Goal: Transaction & Acquisition: Purchase product/service

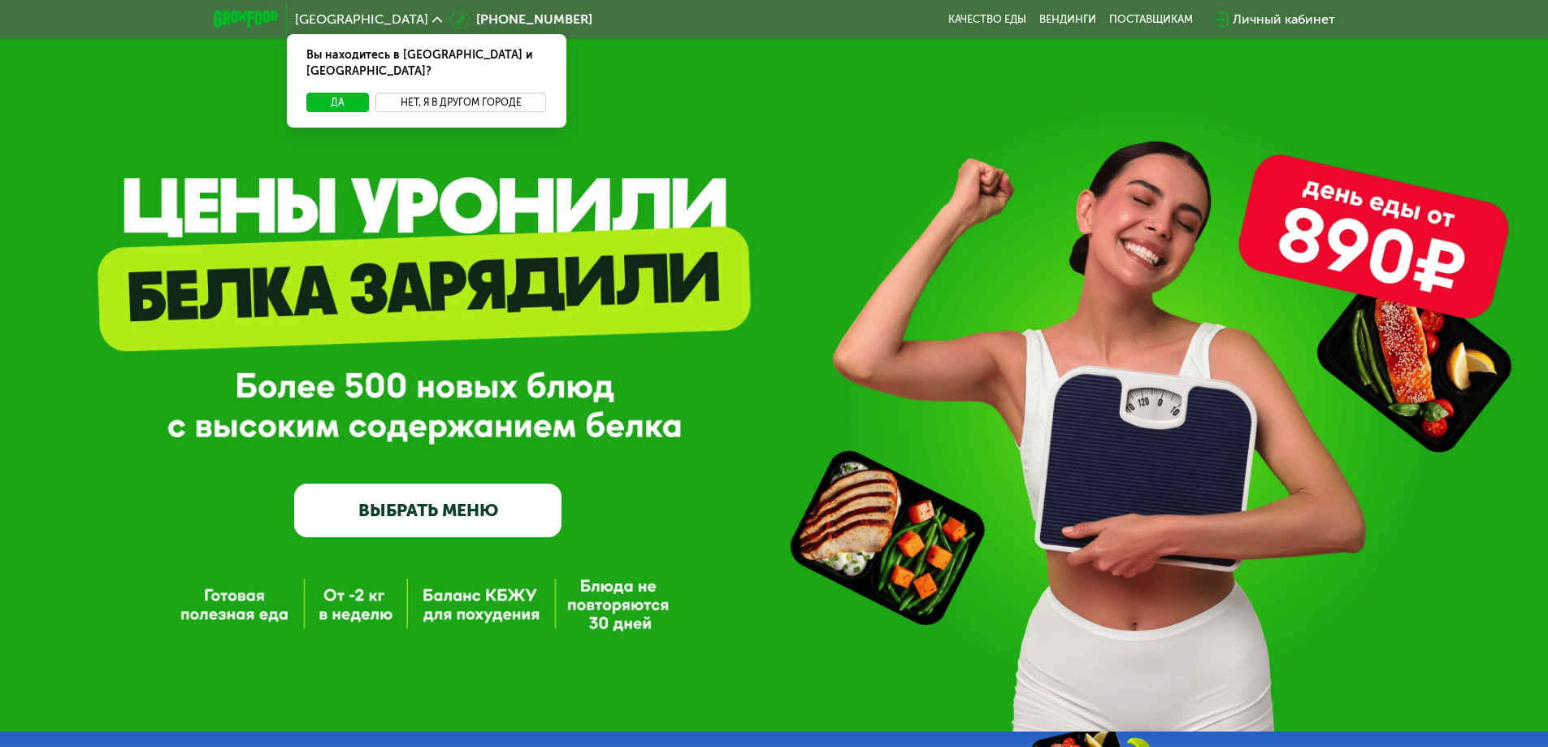
click at [432, 93] on button "Нет, я в другом городе" at bounding box center [460, 102] width 171 height 19
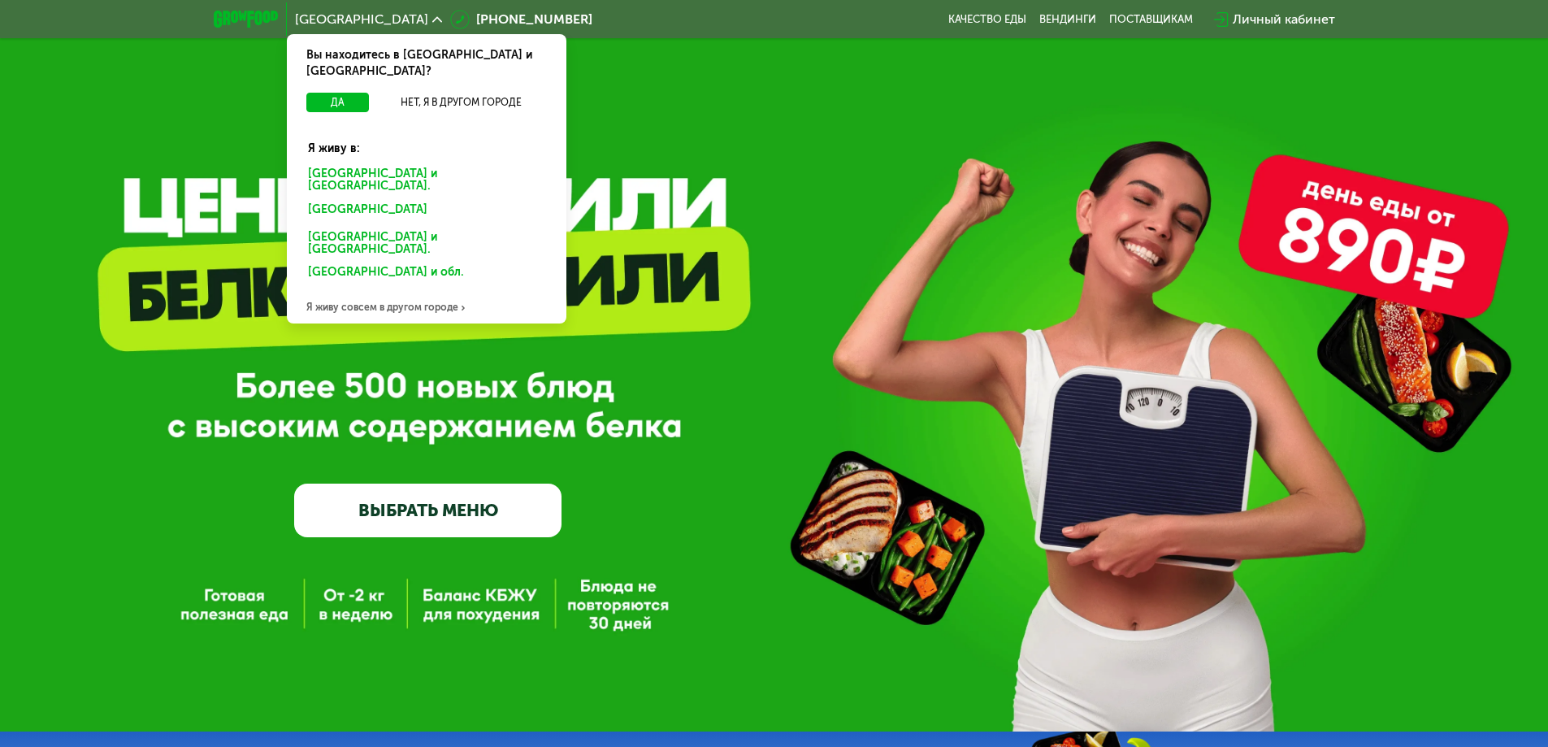
click at [429, 199] on div "[GEOGRAPHIC_DATA] и [GEOGRAPHIC_DATA]." at bounding box center [423, 212] width 253 height 26
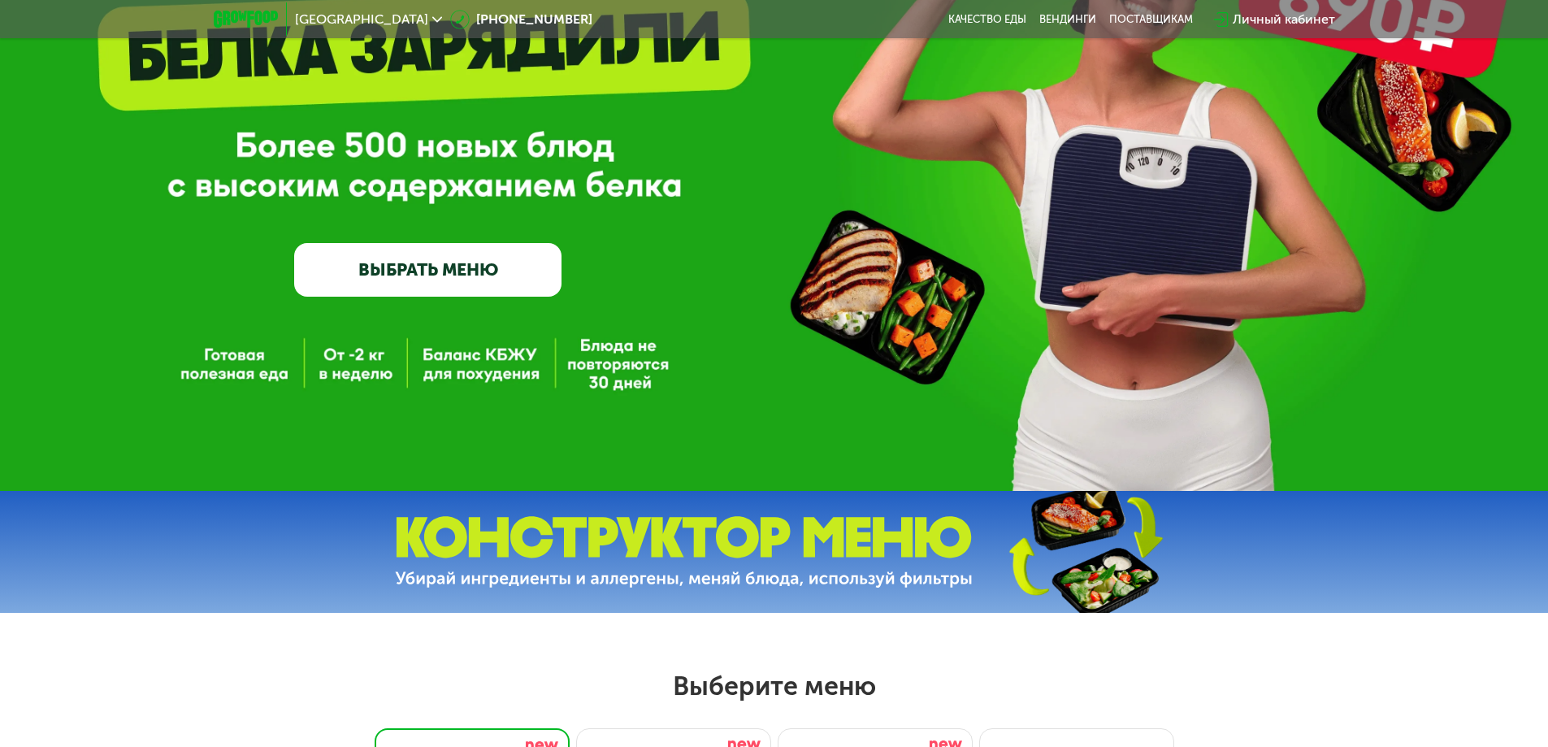
scroll to position [244, 0]
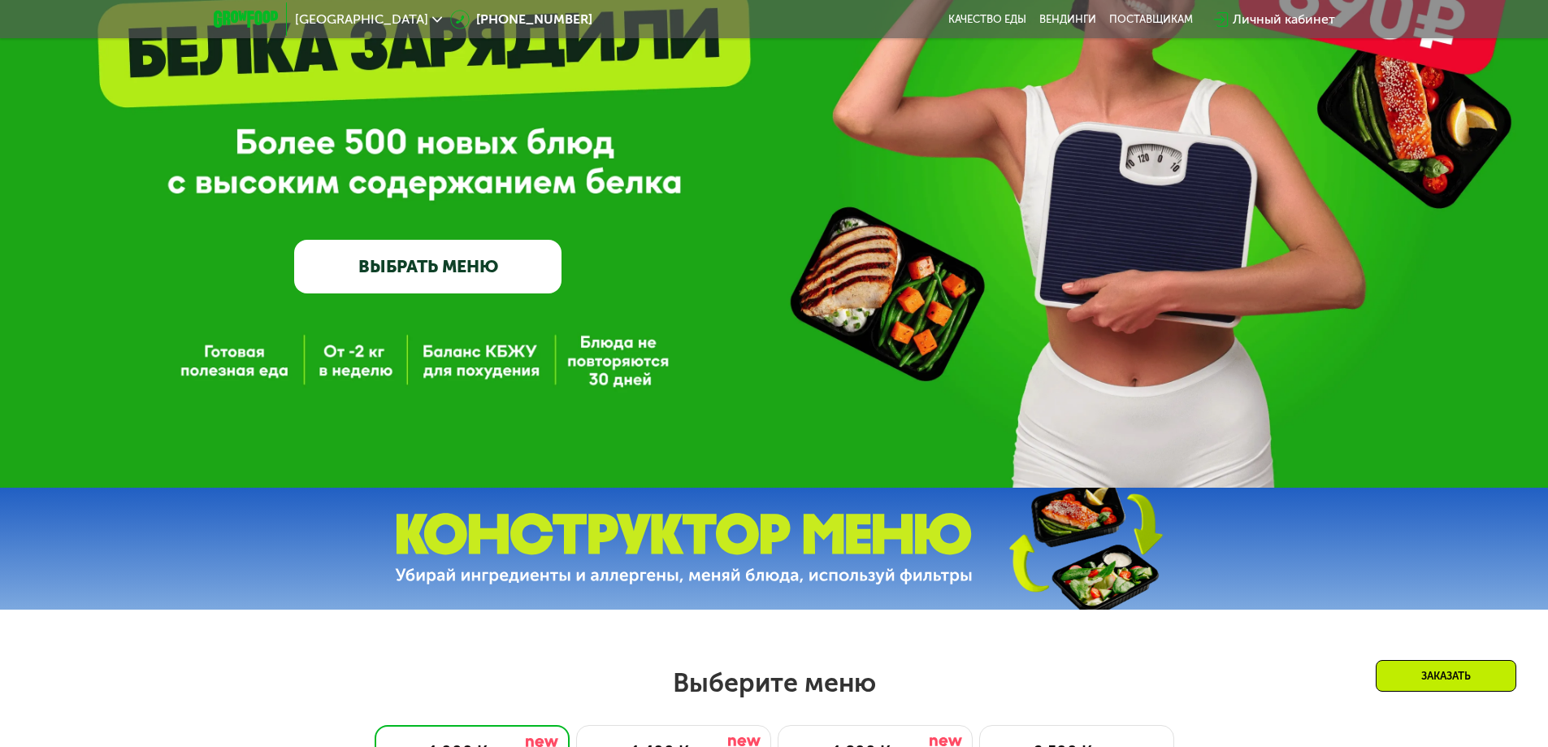
click at [481, 256] on link "ВЫБРАТЬ МЕНЮ" at bounding box center [427, 267] width 267 height 54
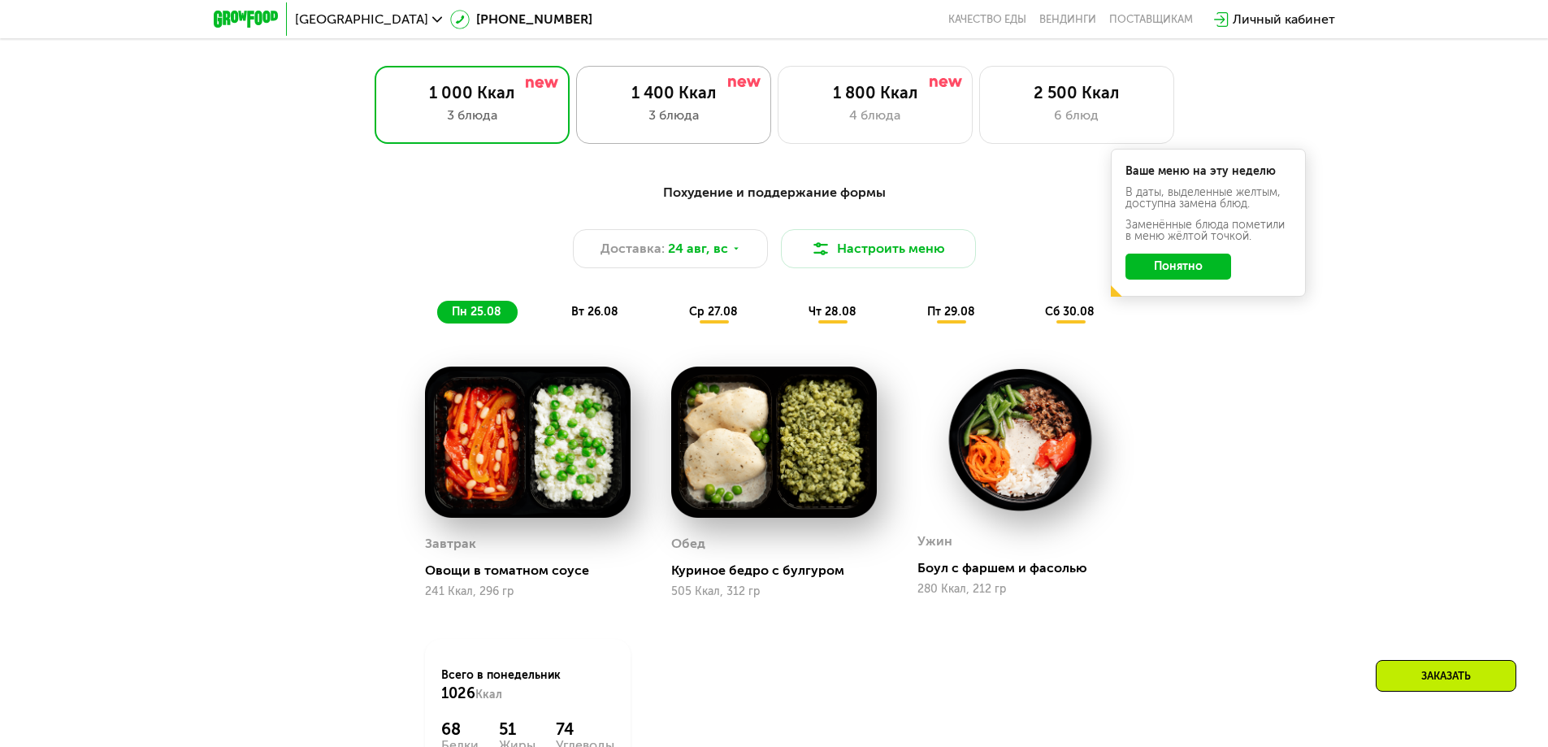
scroll to position [877, 0]
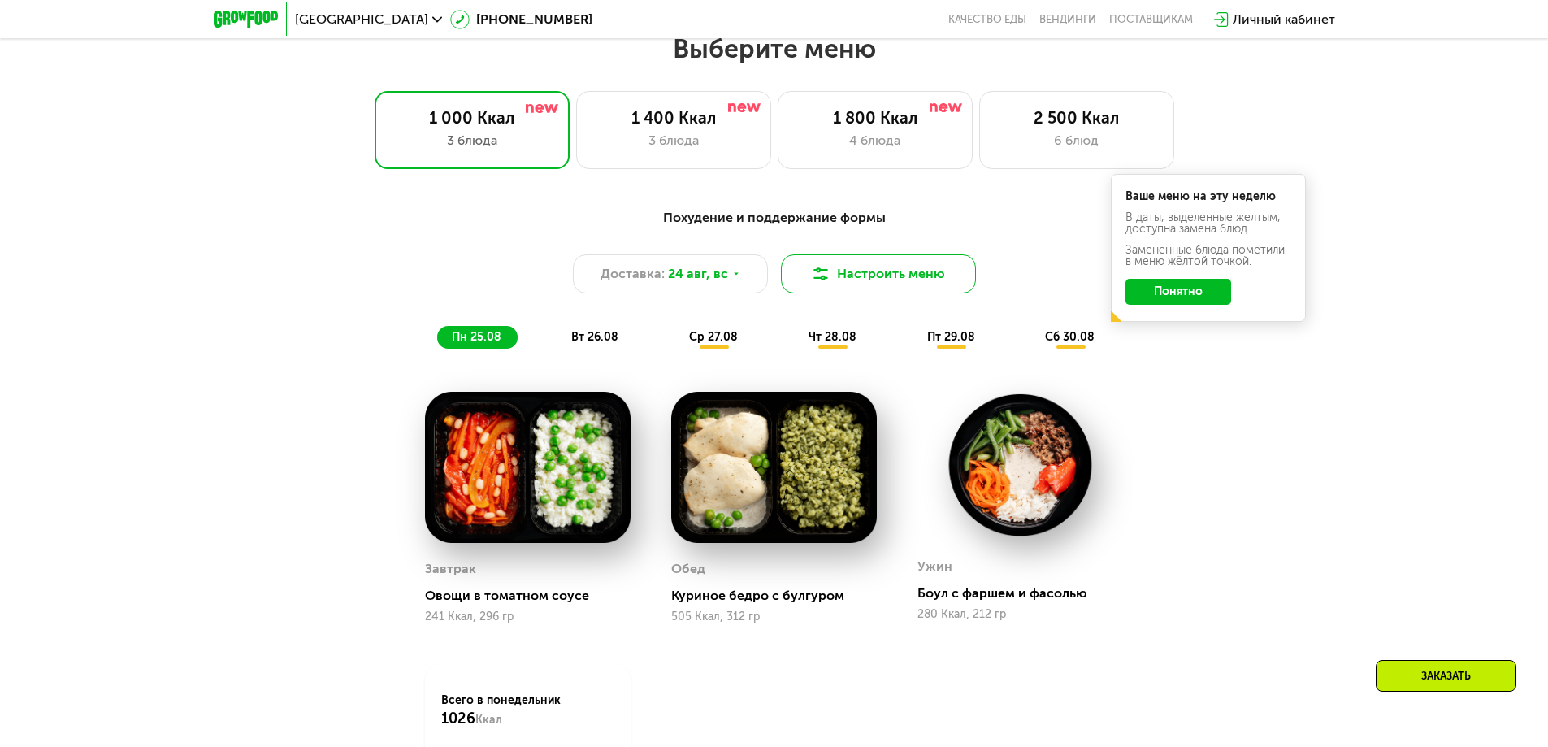
click at [847, 275] on button "Настроить меню" at bounding box center [878, 273] width 195 height 39
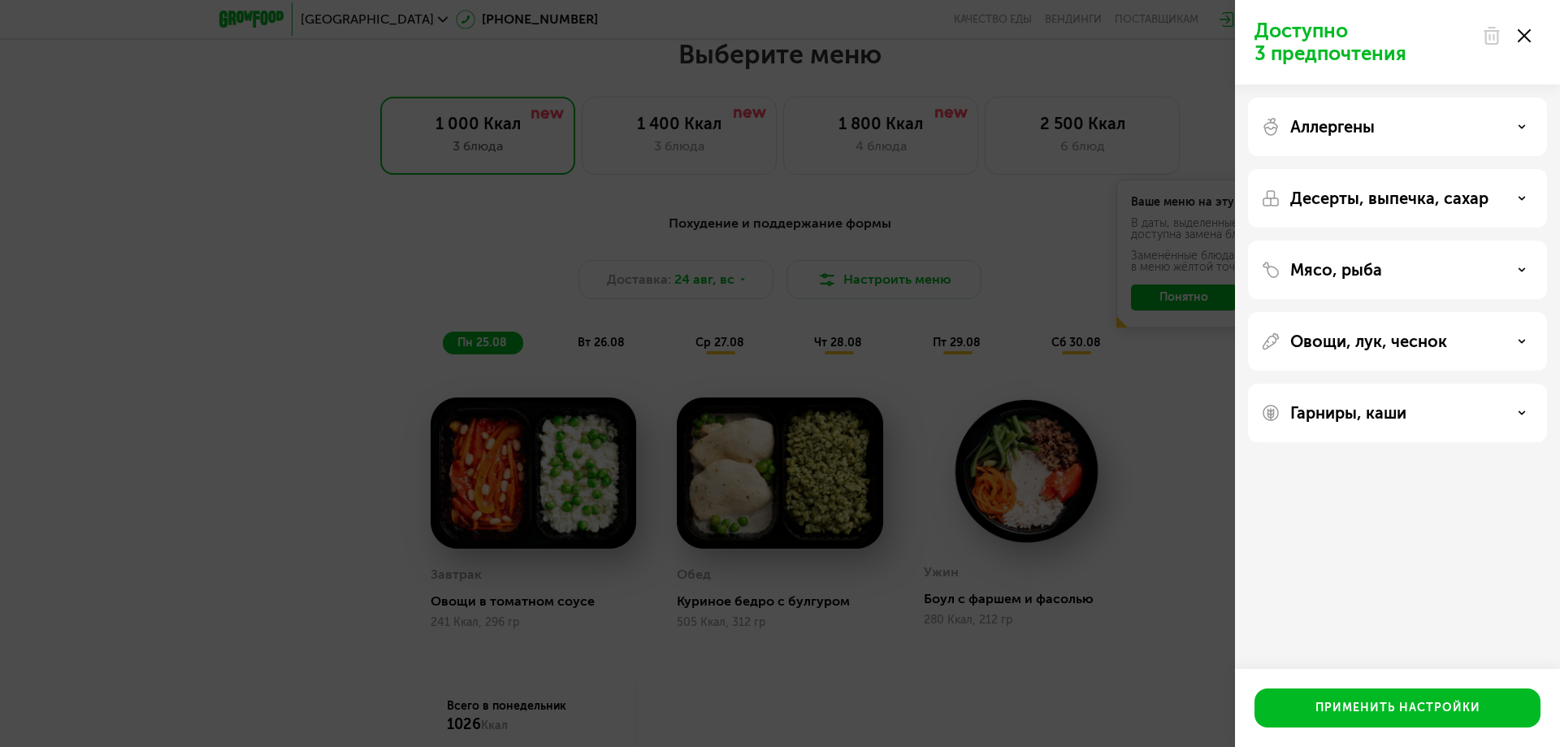
click at [971, 246] on div "Доступно 3 предпочтения Аллергены Десерты, выпечка, сахар Мясо, рыба Овощи, лук…" at bounding box center [780, 373] width 1560 height 747
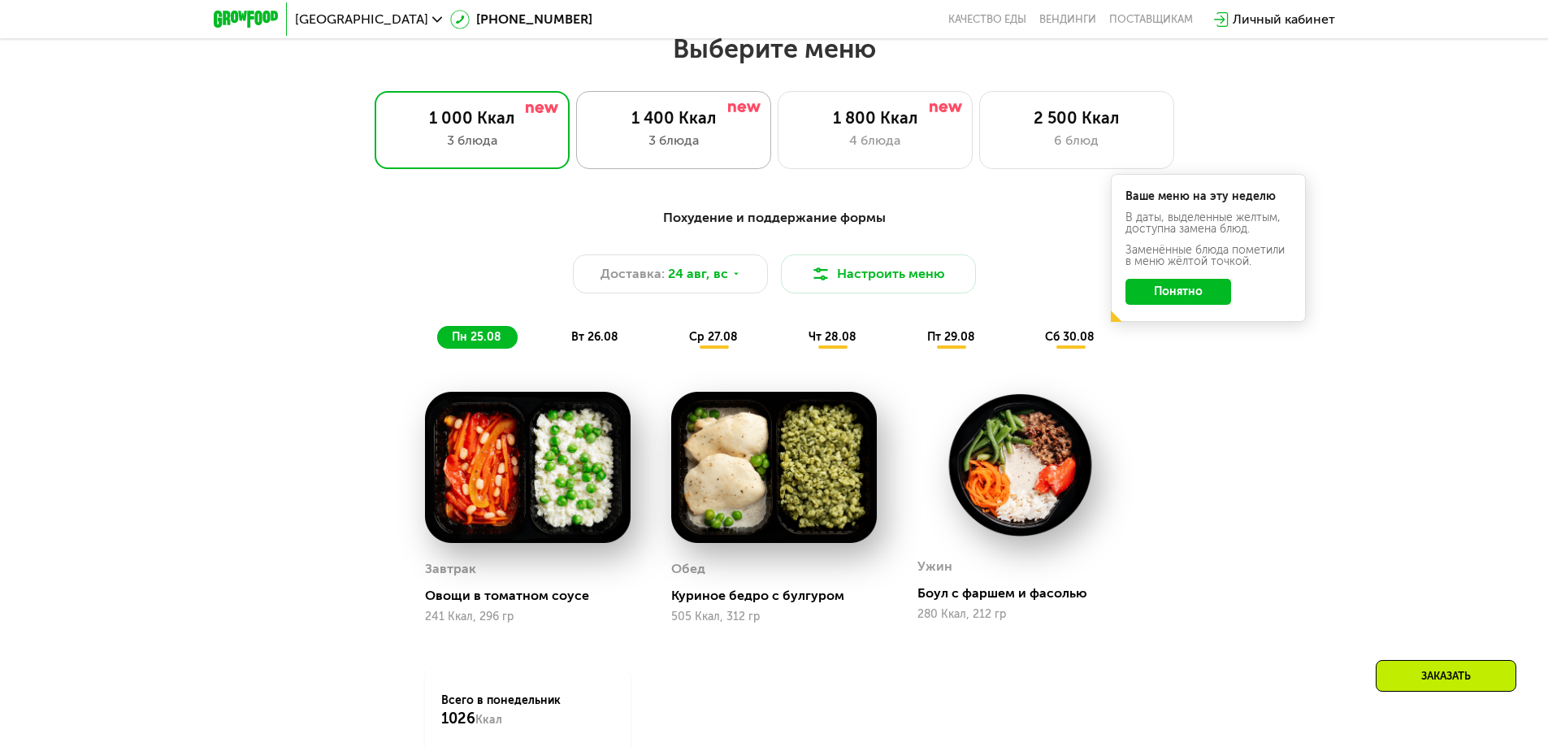
click at [716, 149] on div "3 блюда" at bounding box center [673, 140] width 161 height 19
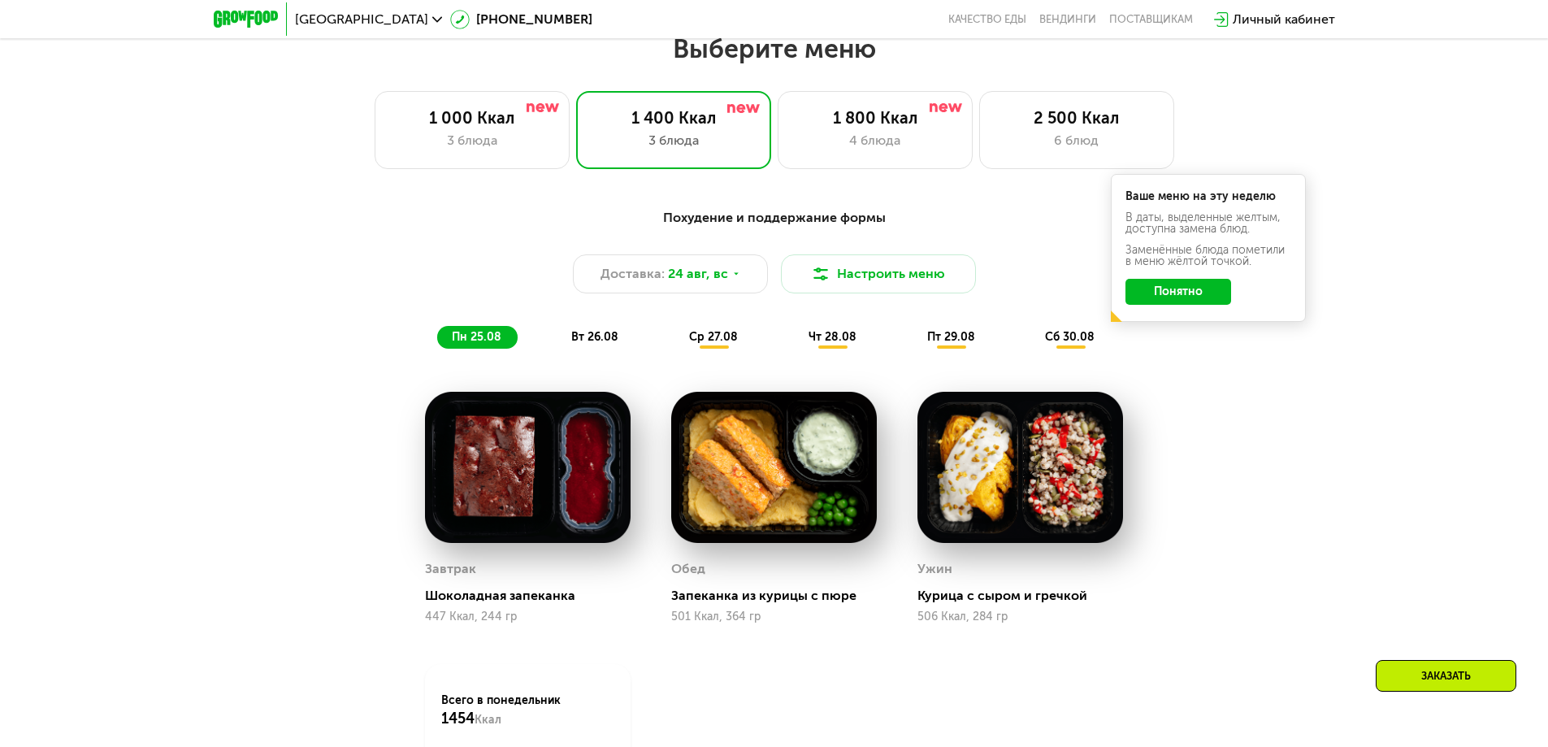
click at [1169, 305] on button "Понятно" at bounding box center [1178, 292] width 106 height 26
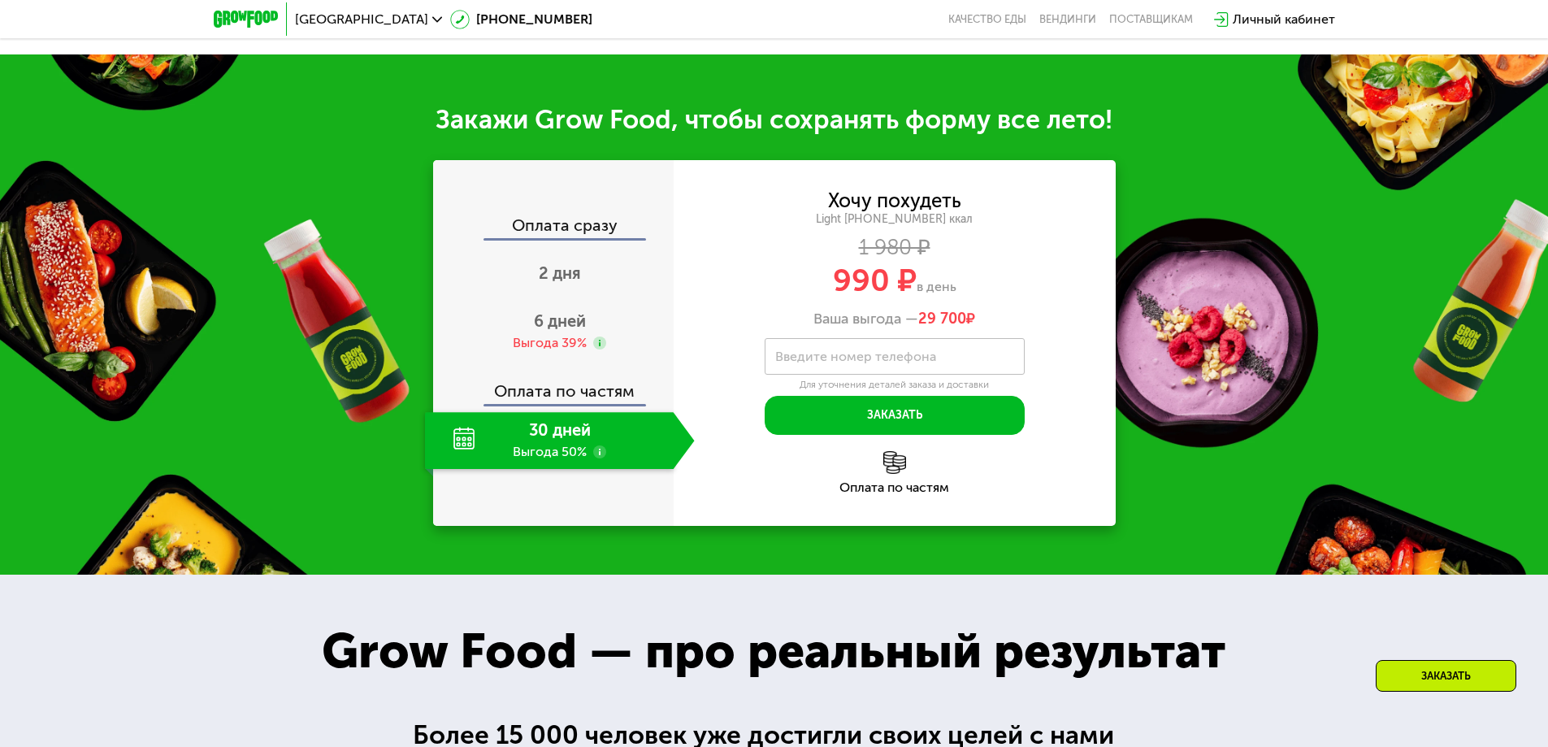
scroll to position [1771, 0]
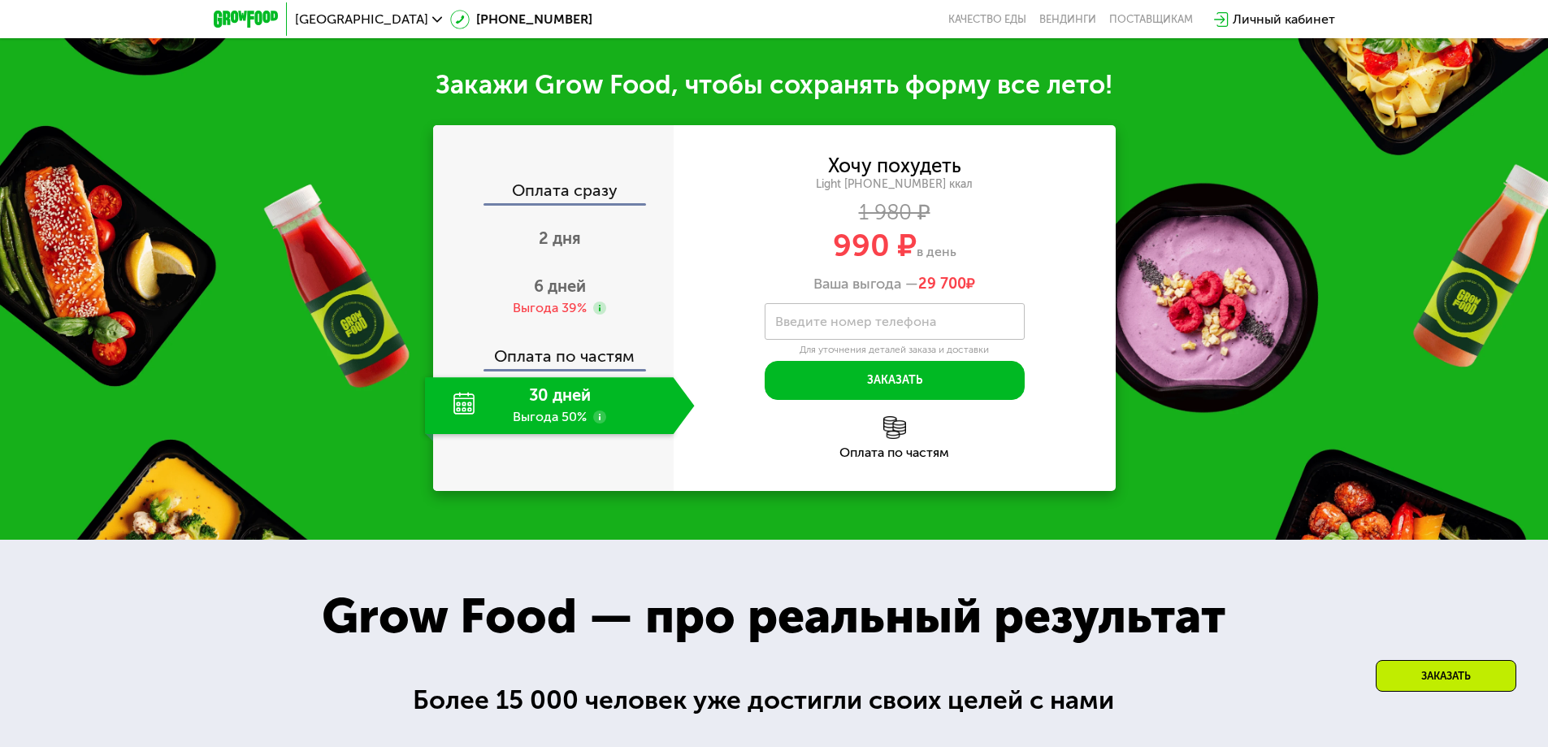
click at [602, 418] on use at bounding box center [599, 416] width 13 height 13
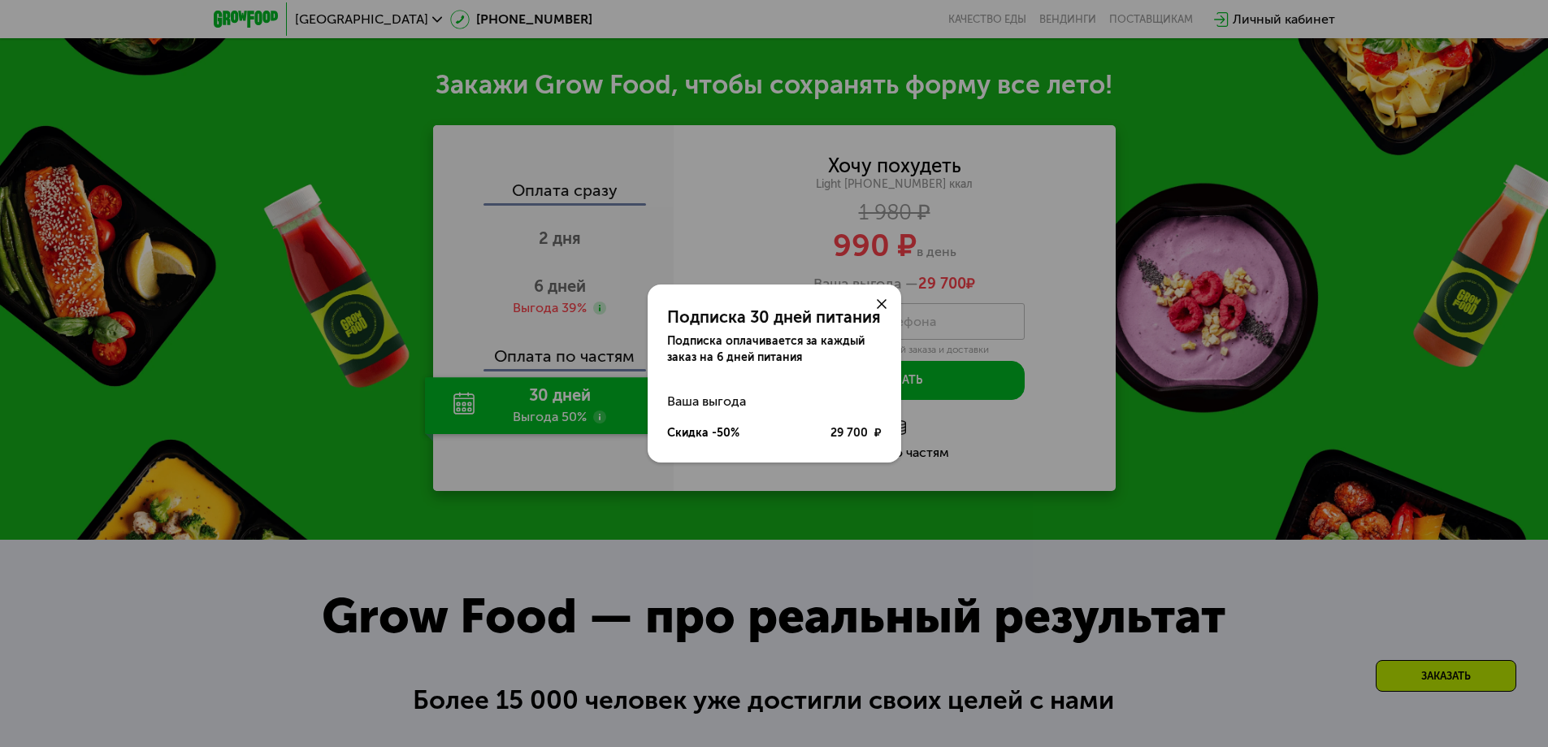
click at [877, 302] on icon at bounding box center [882, 304] width 10 height 10
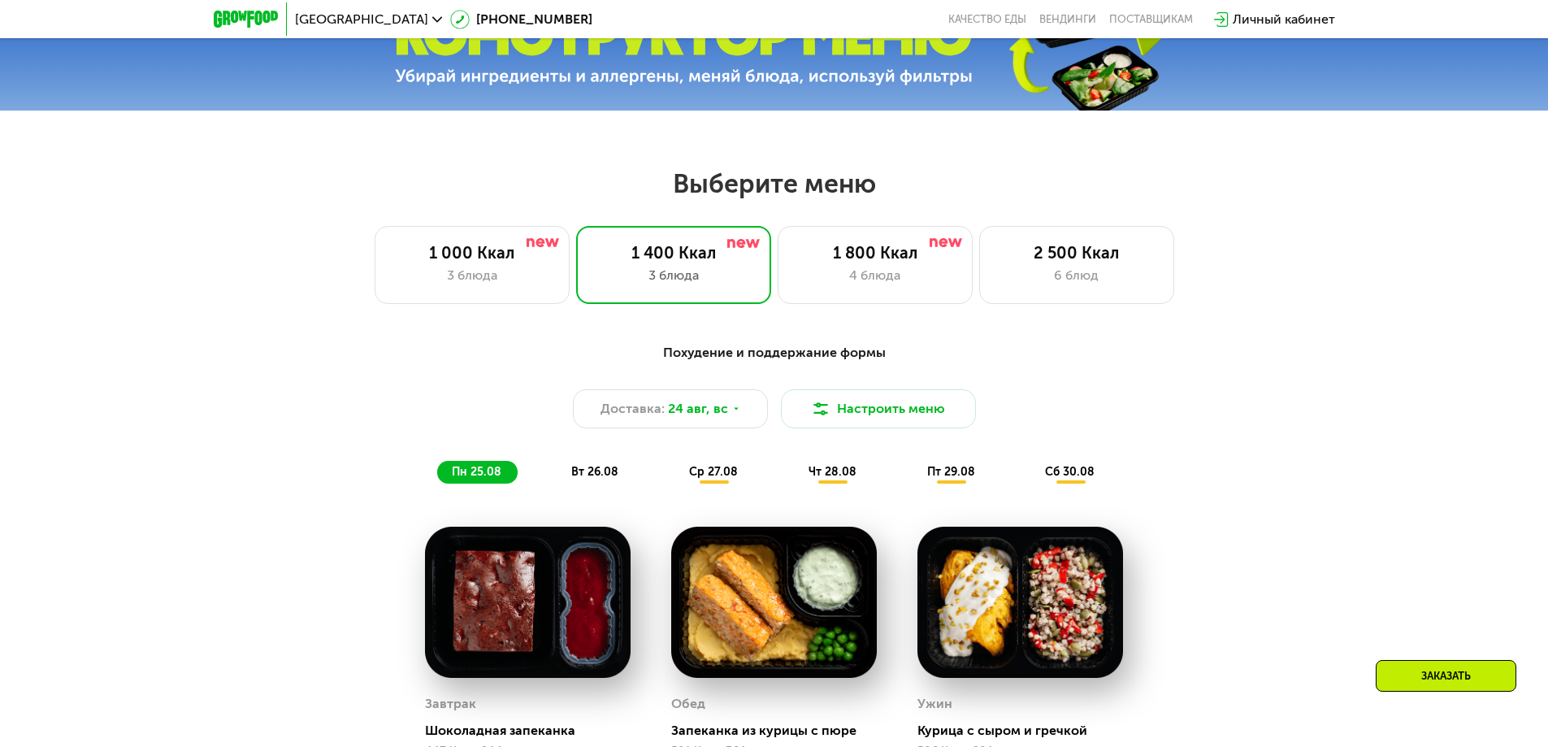
scroll to position [715, 0]
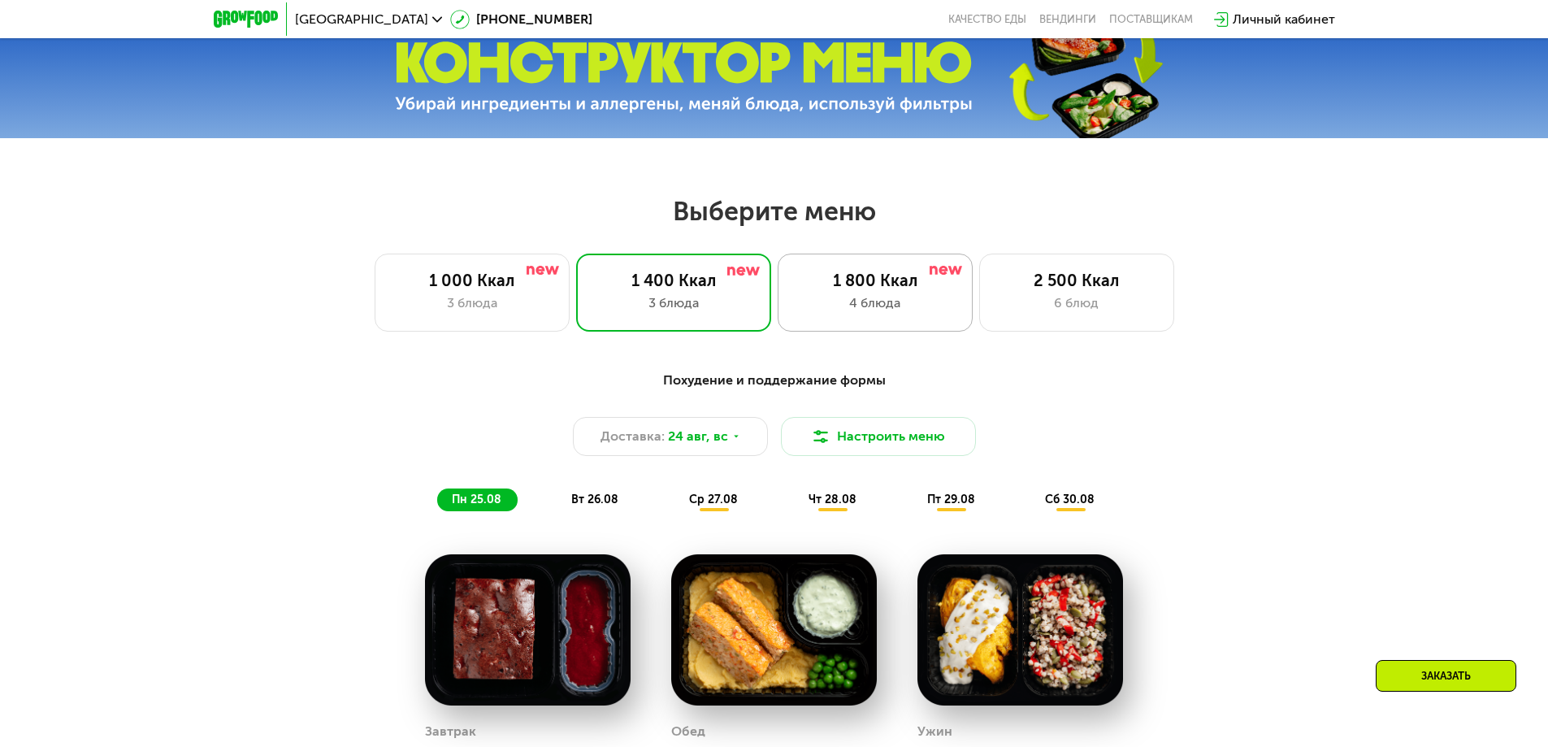
click at [921, 305] on div "4 блюда" at bounding box center [875, 302] width 161 height 19
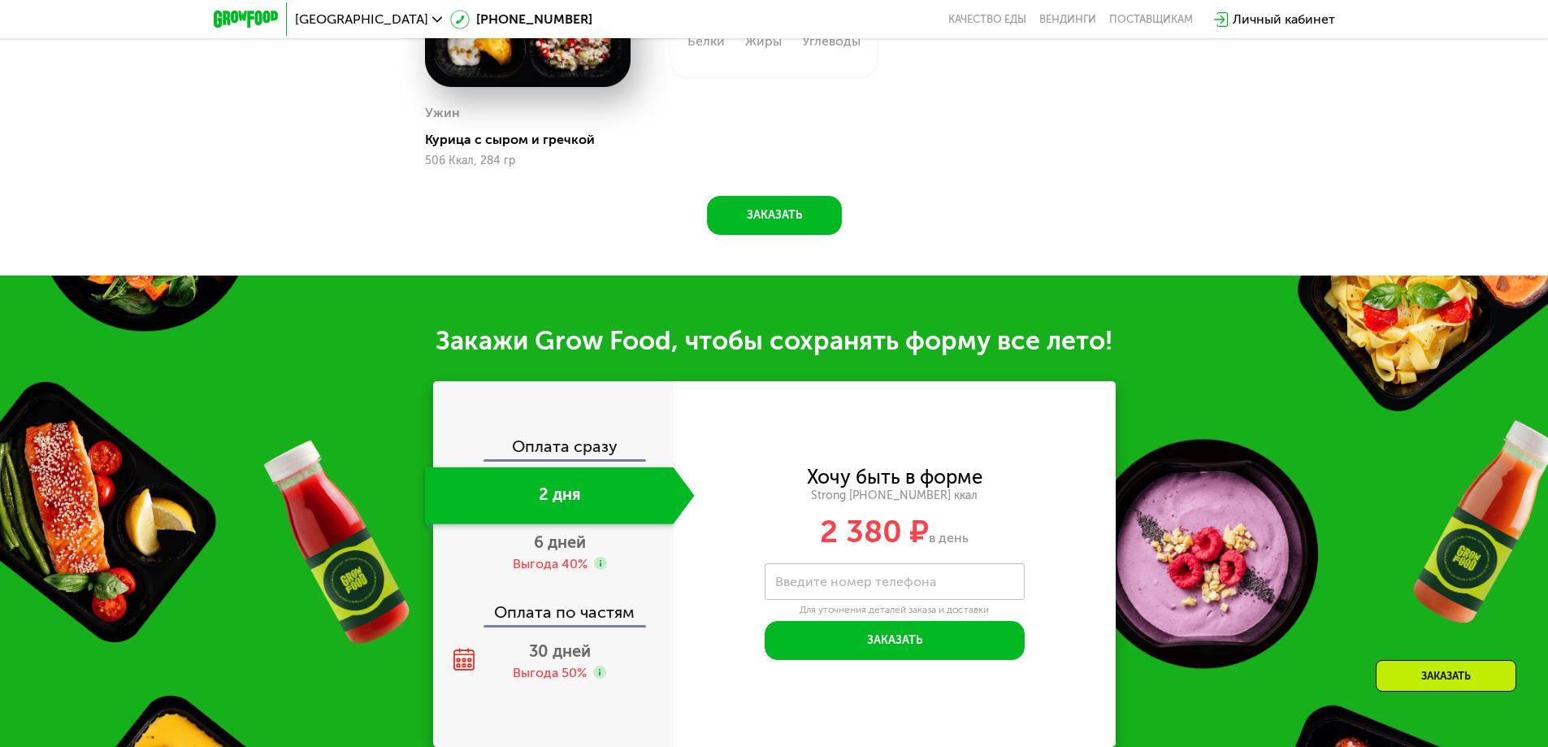
scroll to position [1690, 0]
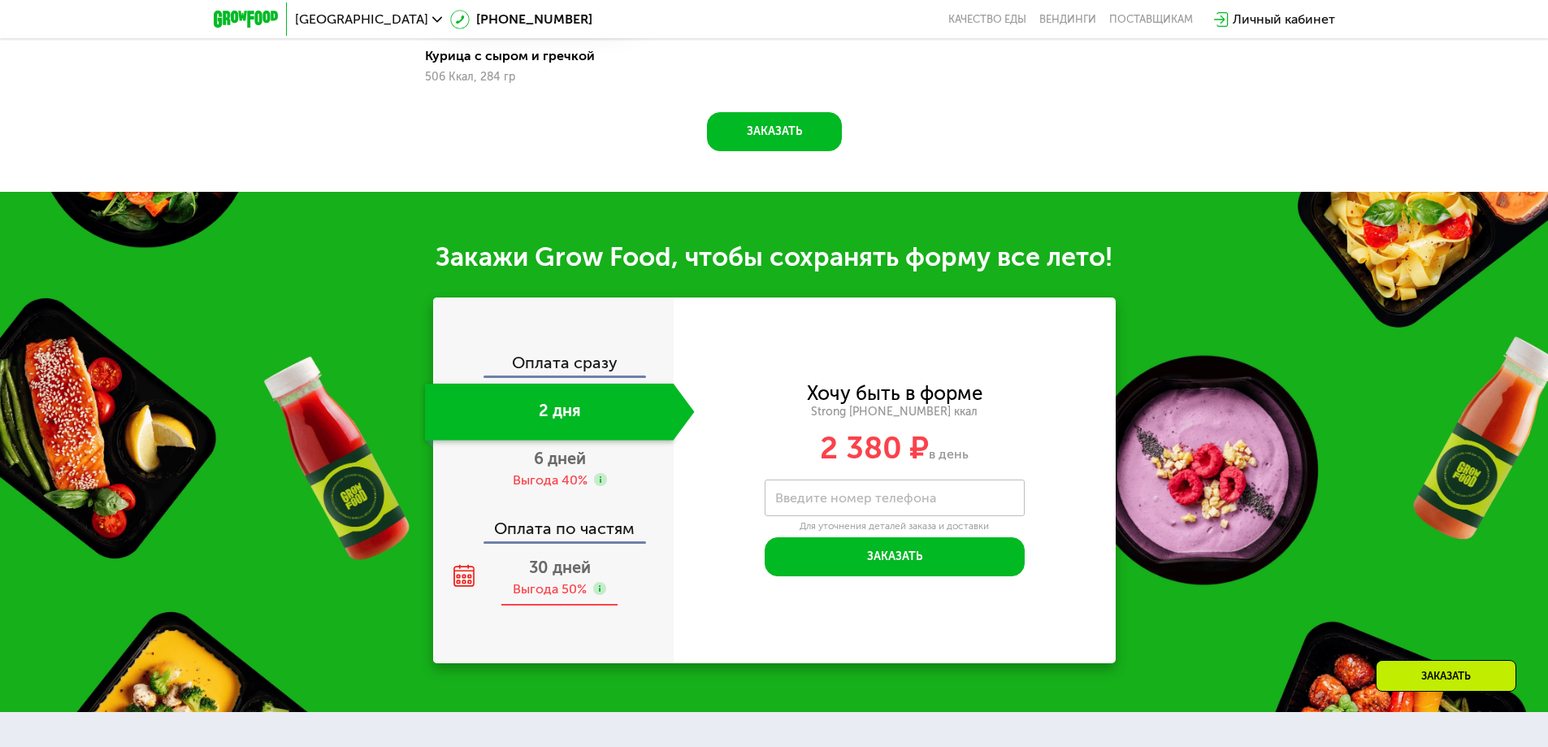
click at [526, 572] on div "30 дней Выгода 50%" at bounding box center [560, 577] width 270 height 57
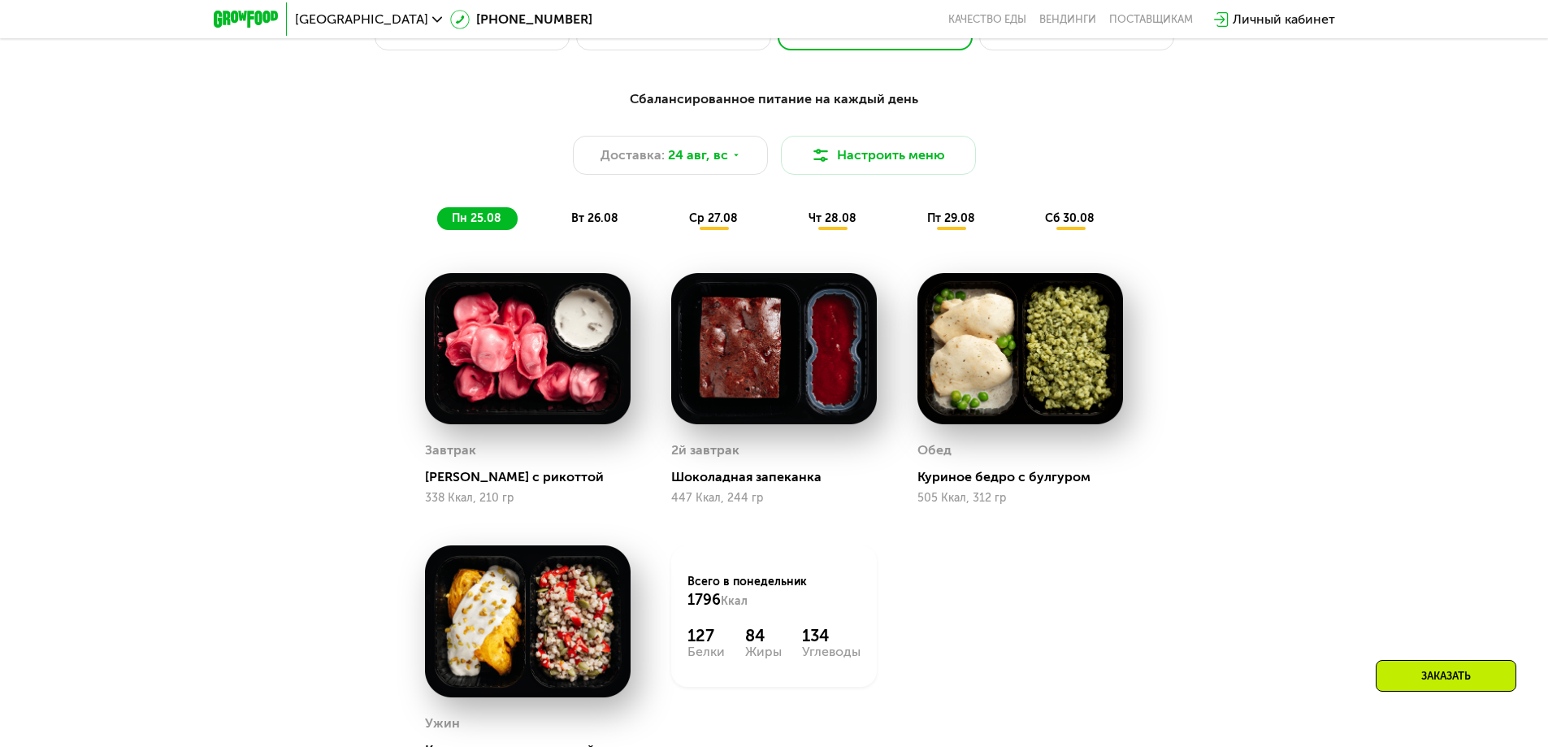
scroll to position [796, 0]
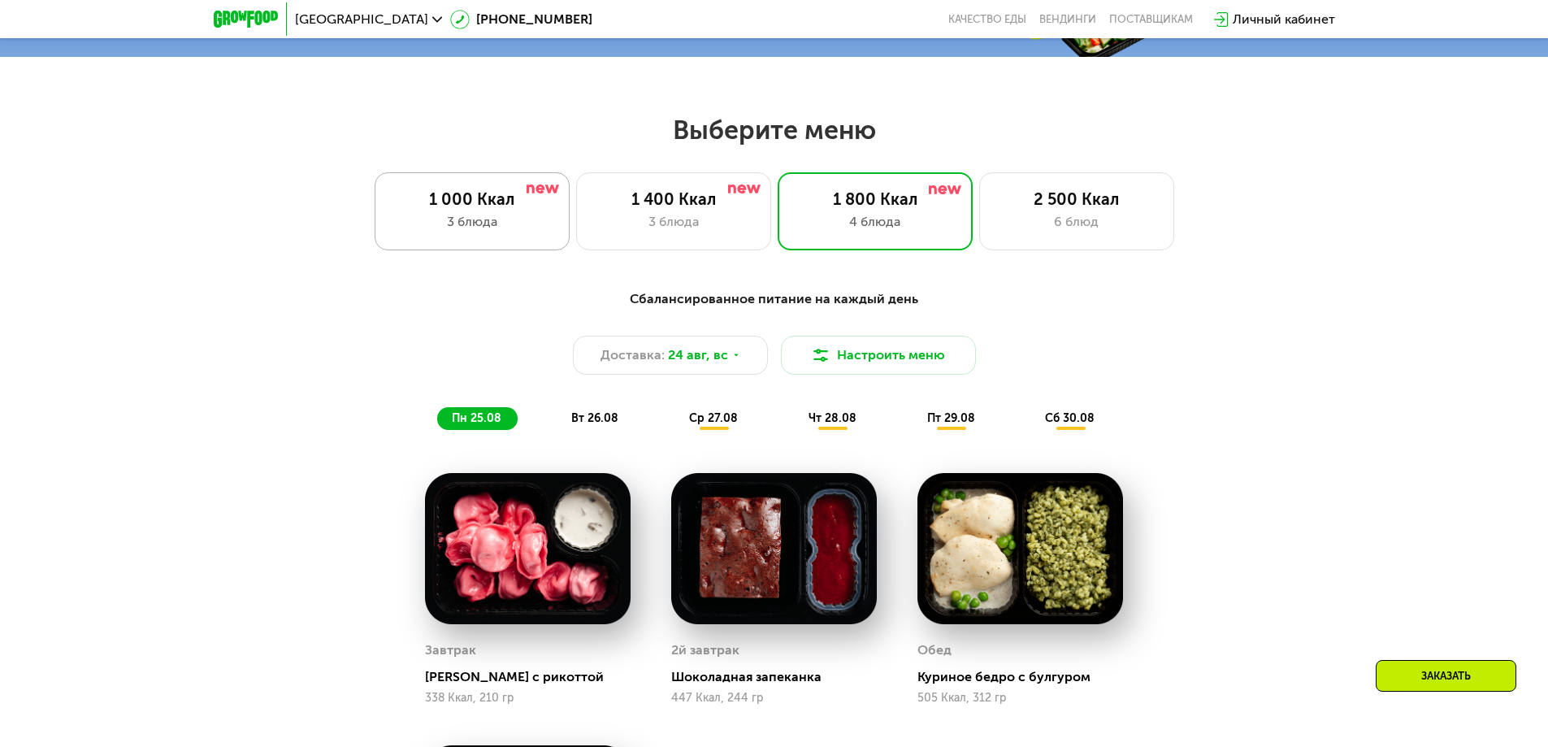
click at [467, 232] on div "3 блюда" at bounding box center [472, 221] width 161 height 19
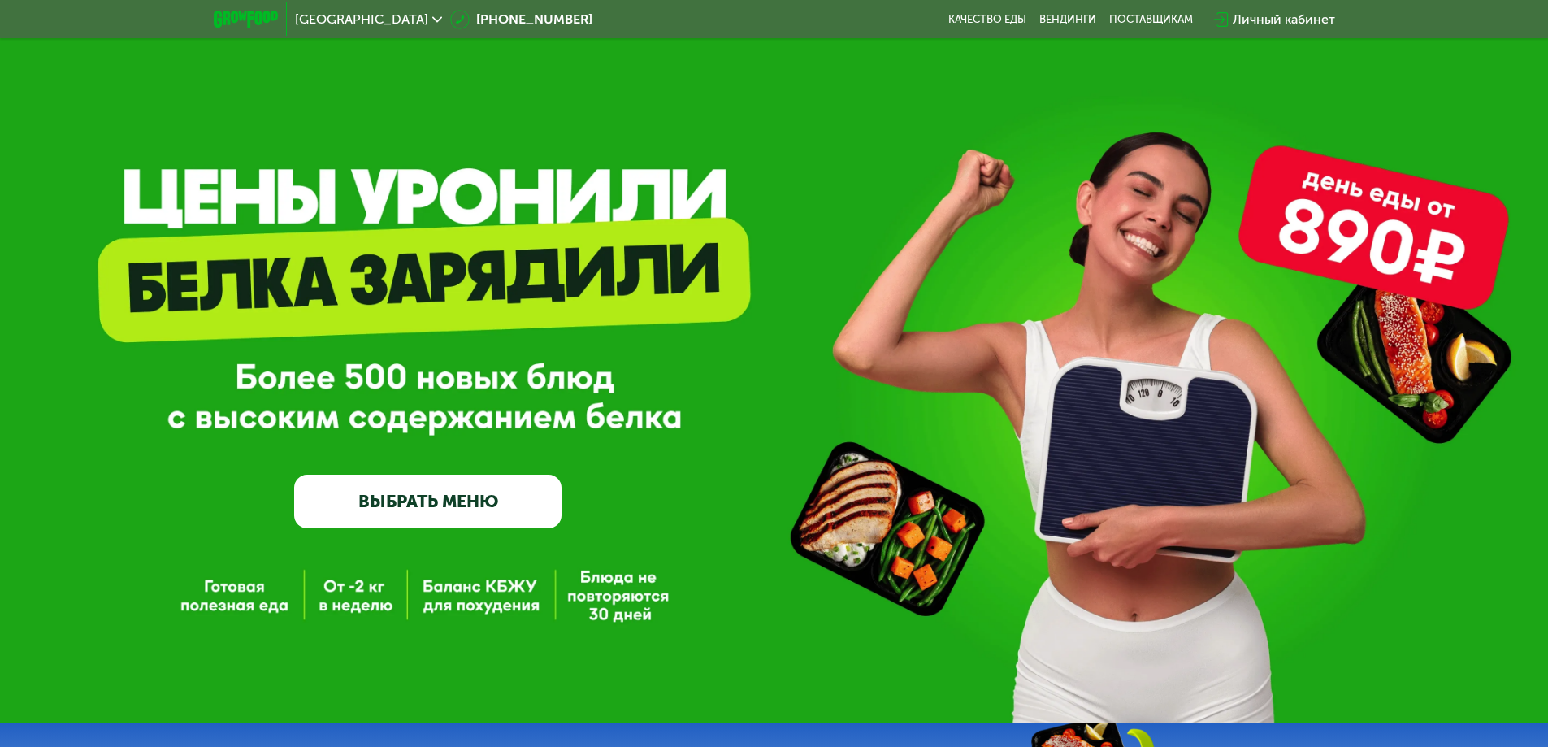
scroll to position [0, 0]
